Goal: Browse casually: Explore the website without a specific task or goal

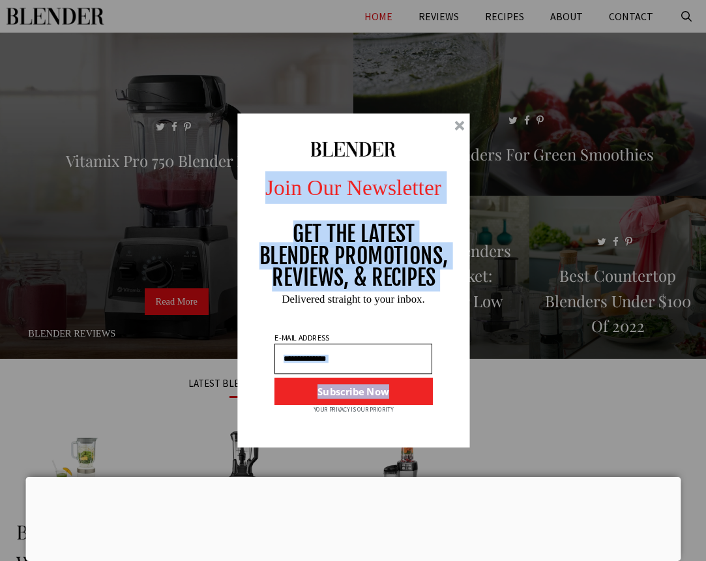
click at [464, 126] on div "Join Our Newsletter GET THE LATEST BLENDER PROMOTIONS, REVIEWS, & RECIPES Subsc…" at bounding box center [353, 280] width 255 height 334
click at [463, 126] on div at bounding box center [459, 126] width 10 height 10
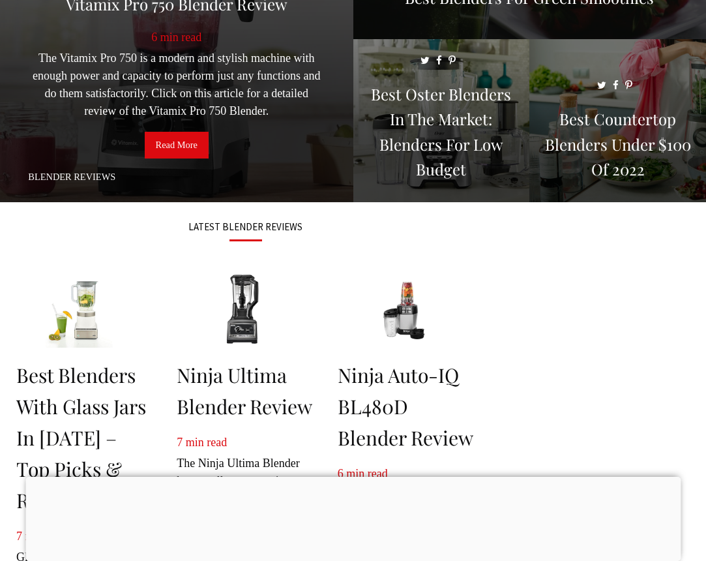
scroll to position [174, 0]
